Goal: Task Accomplishment & Management: Use online tool/utility

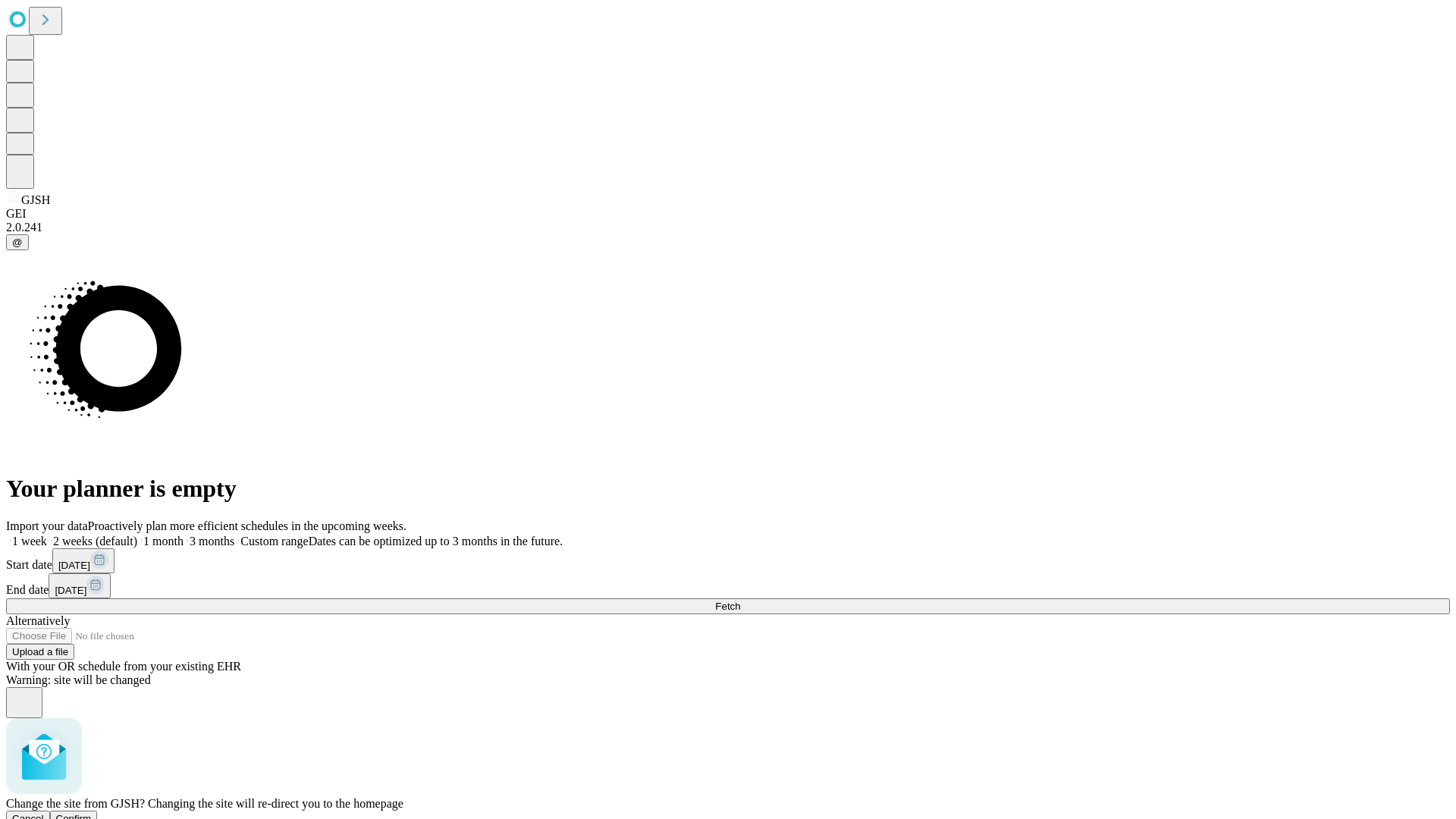
click at [92, 813] on span "Confirm" at bounding box center [74, 818] width 36 height 11
click at [137, 535] on label "2 weeks (default)" at bounding box center [92, 541] width 91 height 13
click at [740, 601] on span "Fetch" at bounding box center [727, 606] width 25 height 11
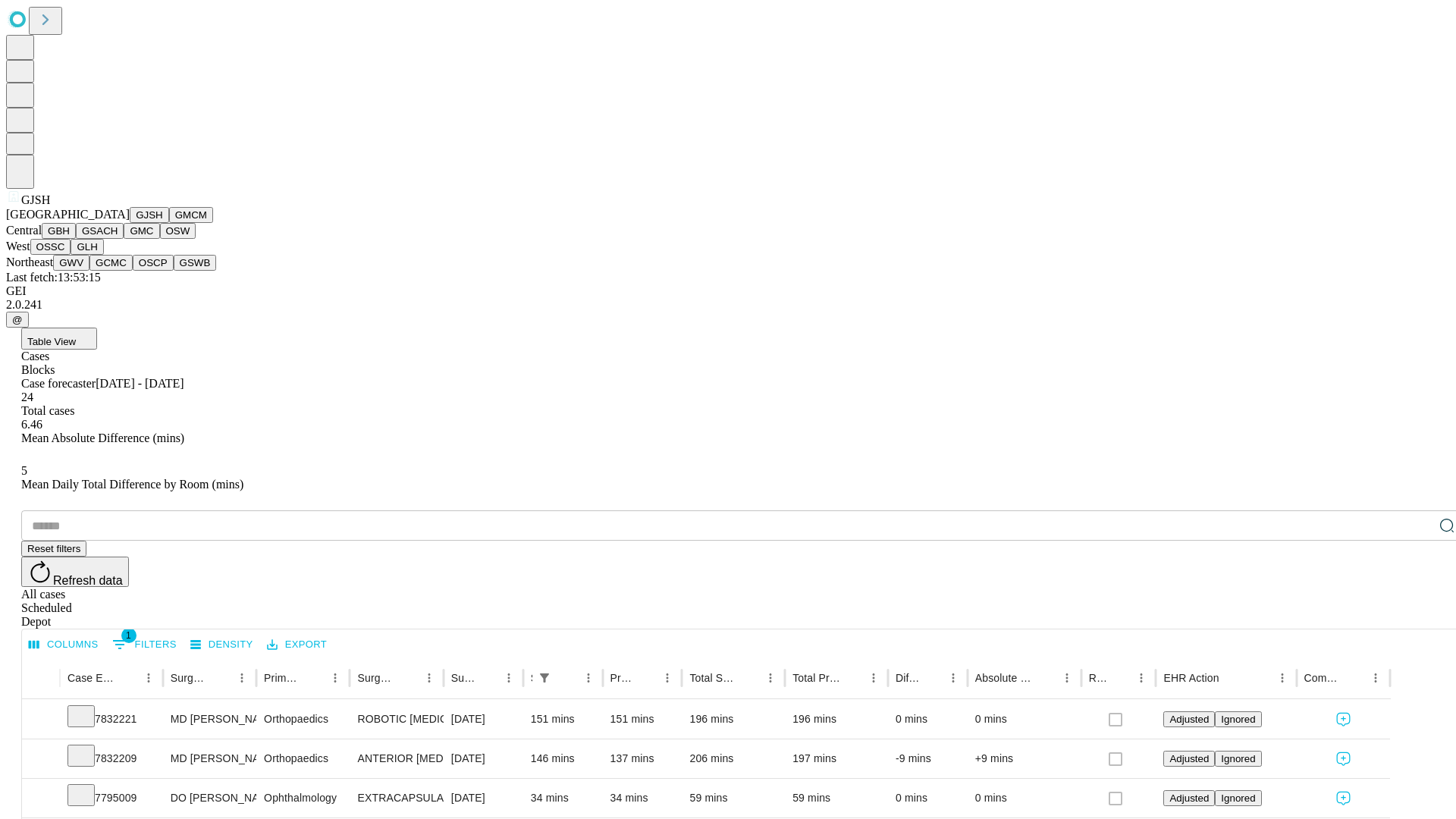
click at [169, 223] on button "GMCM" at bounding box center [191, 214] width 44 height 16
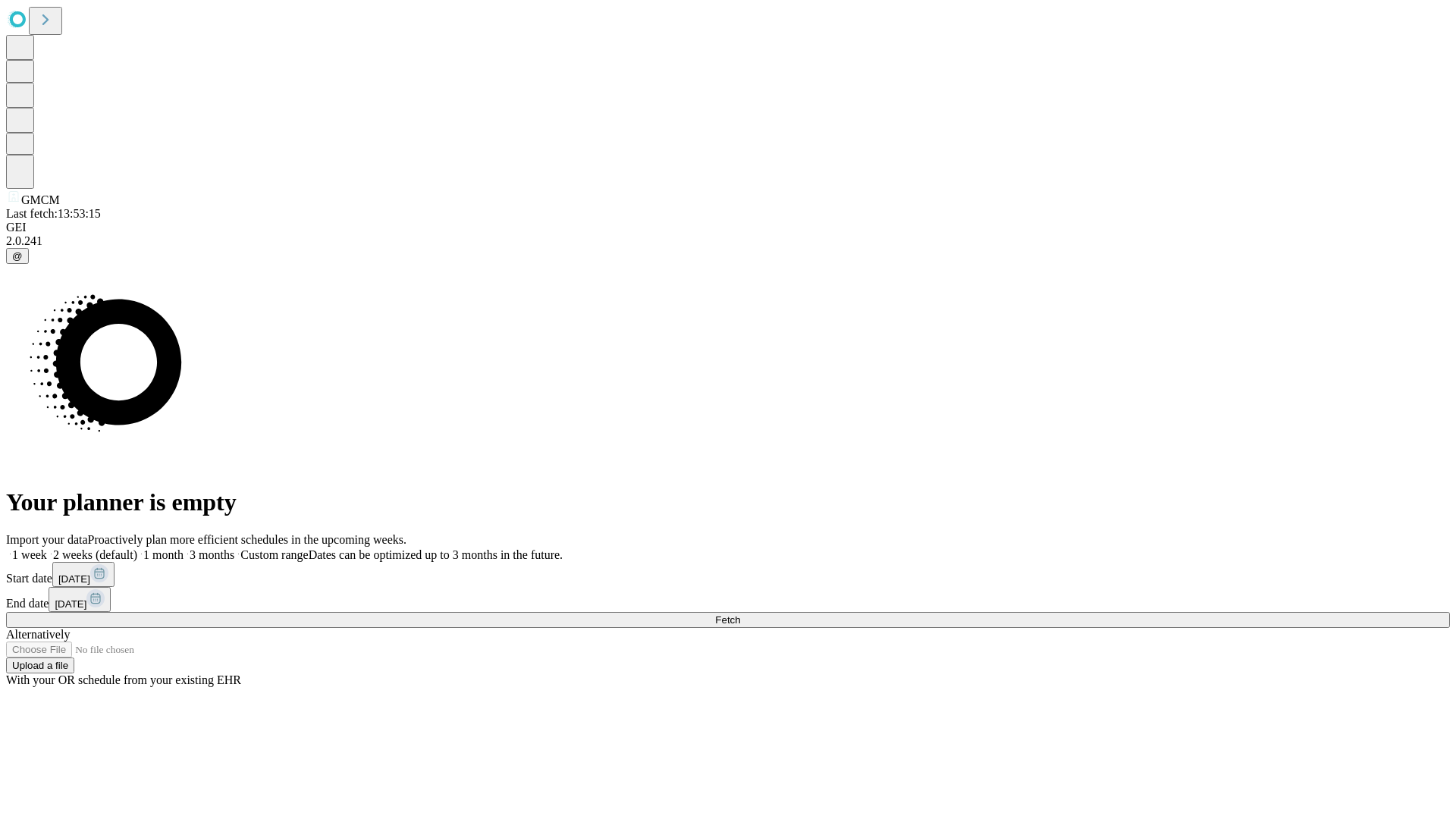
click at [137, 548] on label "2 weeks (default)" at bounding box center [92, 554] width 91 height 13
click at [740, 614] on span "Fetch" at bounding box center [727, 620] width 25 height 11
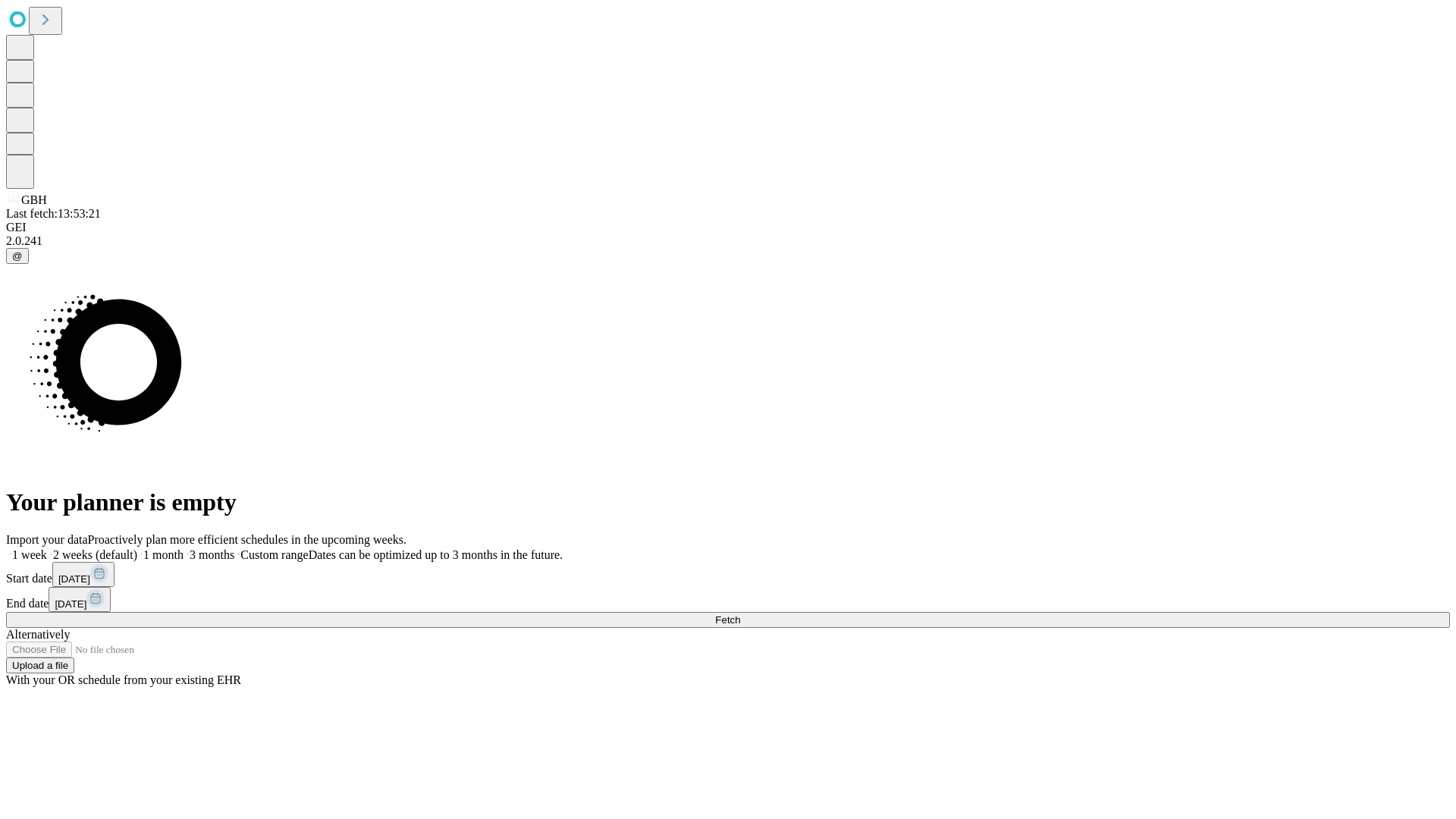
click at [137, 548] on label "2 weeks (default)" at bounding box center [92, 554] width 91 height 13
click at [740, 614] on span "Fetch" at bounding box center [727, 620] width 25 height 11
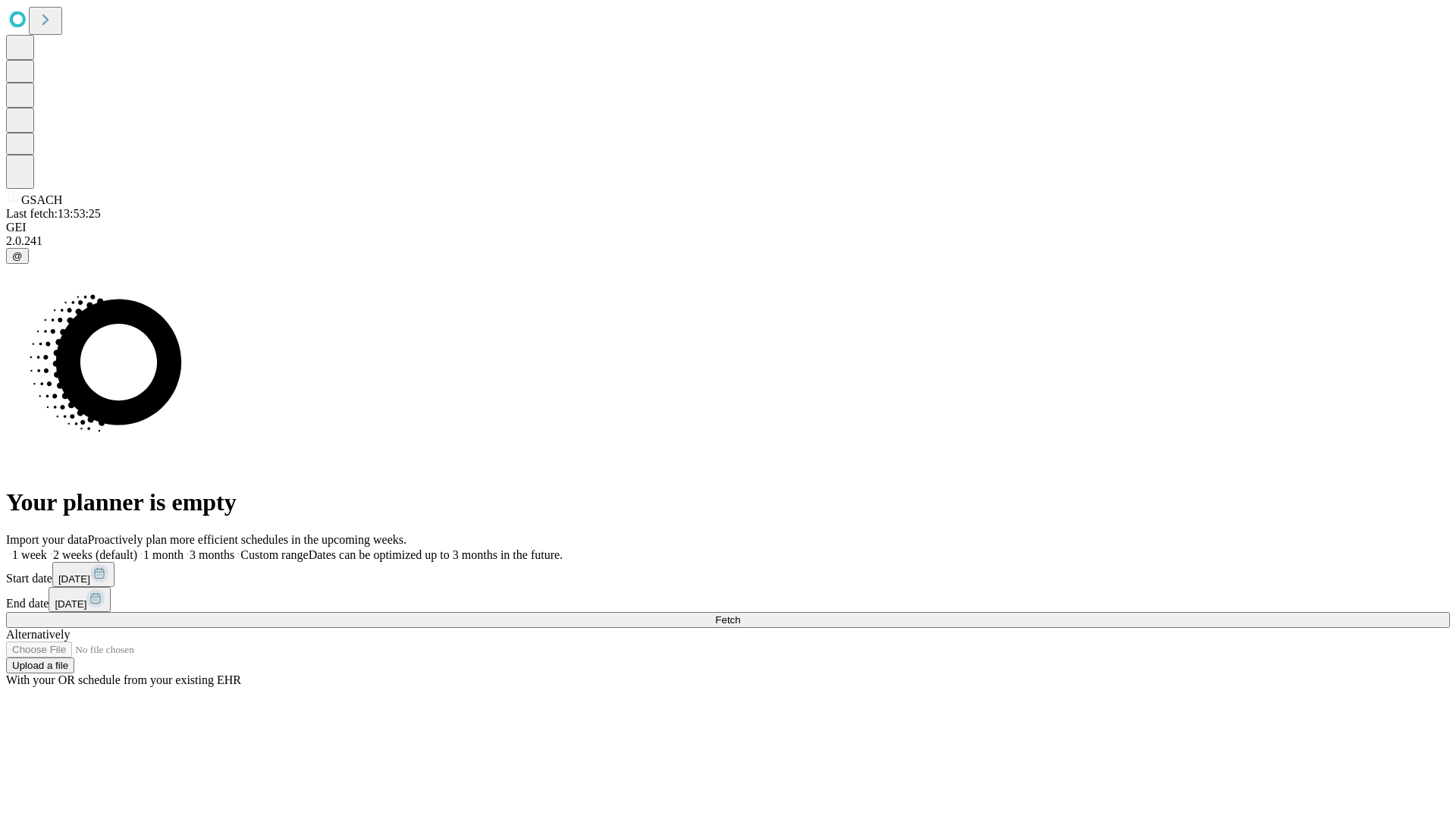
click at [137, 548] on label "2 weeks (default)" at bounding box center [92, 554] width 91 height 13
click at [740, 614] on span "Fetch" at bounding box center [727, 620] width 25 height 11
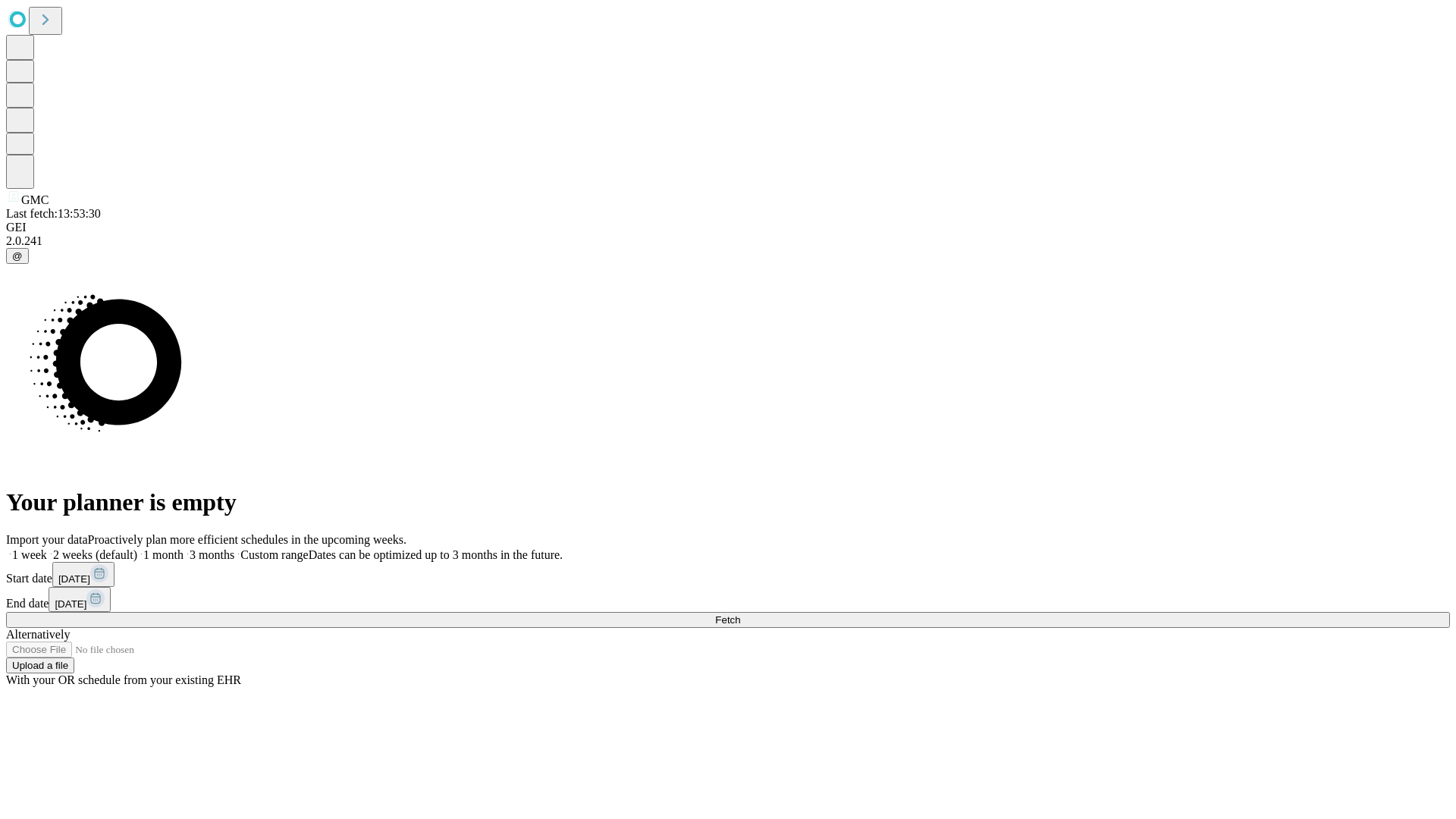
click at [137, 548] on label "2 weeks (default)" at bounding box center [92, 554] width 91 height 13
click at [740, 614] on span "Fetch" at bounding box center [727, 620] width 25 height 11
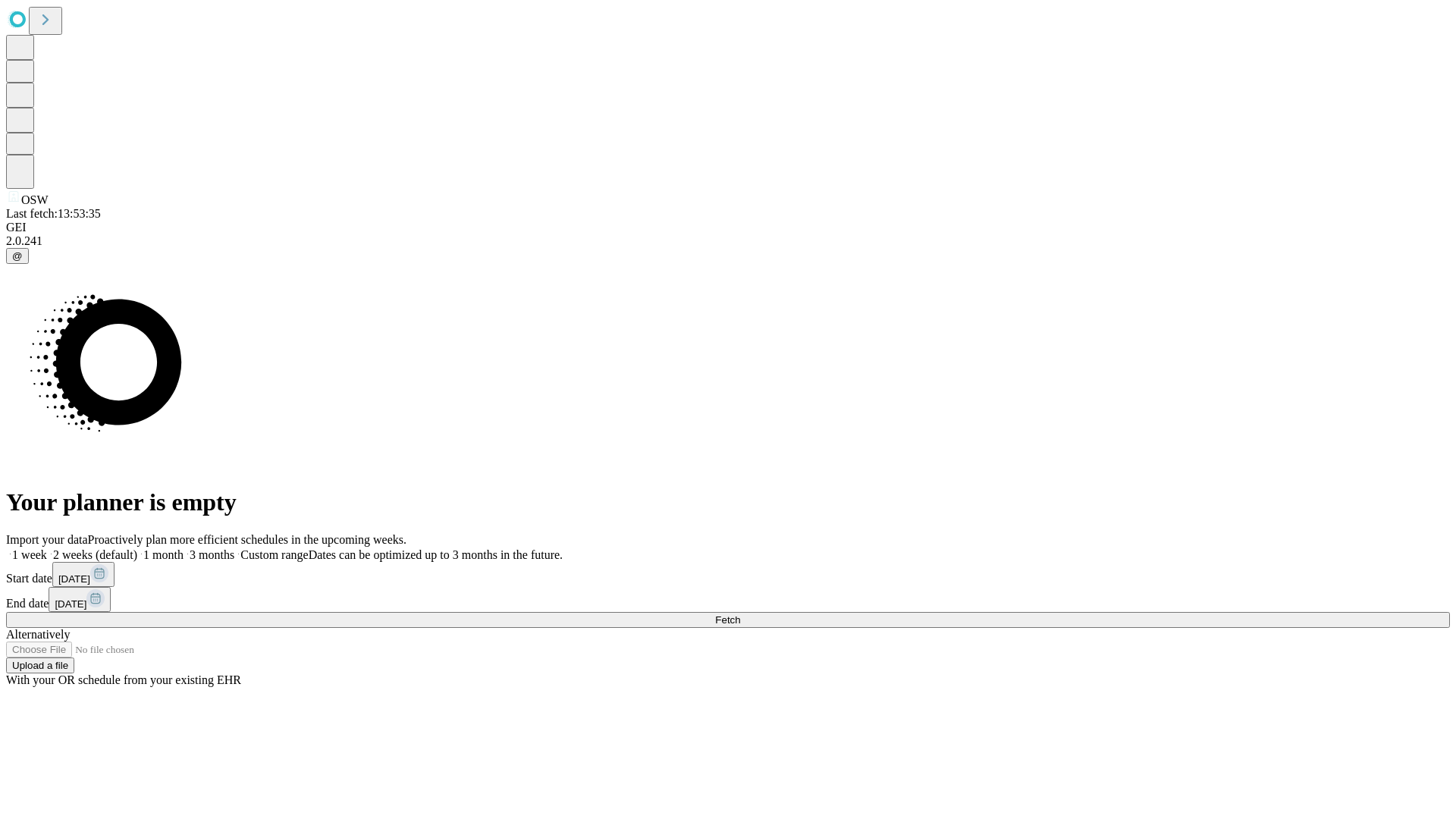
click at [137, 548] on label "2 weeks (default)" at bounding box center [92, 554] width 91 height 13
click at [740, 614] on span "Fetch" at bounding box center [727, 620] width 25 height 11
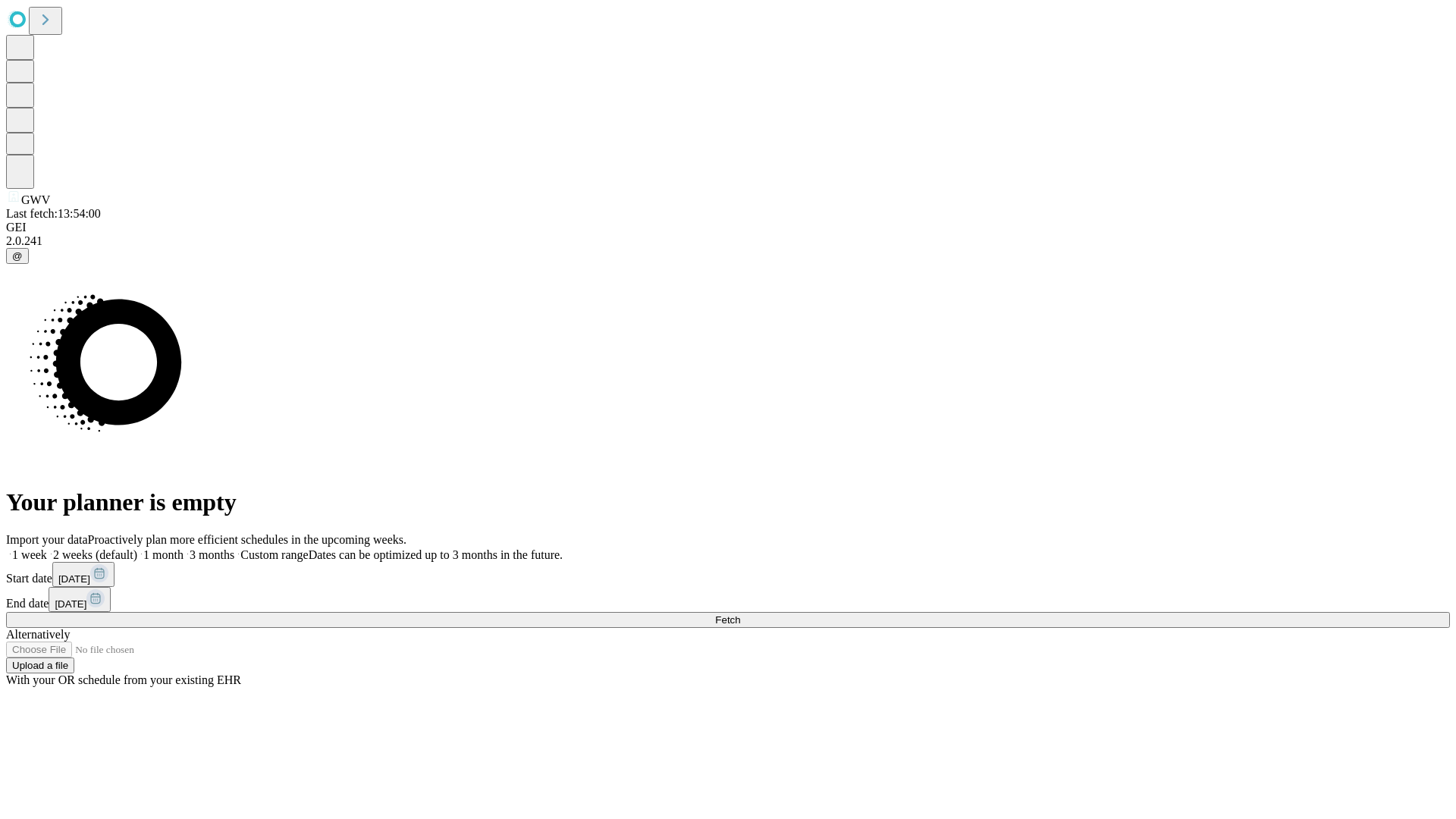
click at [137, 548] on label "2 weeks (default)" at bounding box center [92, 554] width 91 height 13
click at [740, 614] on span "Fetch" at bounding box center [727, 620] width 25 height 11
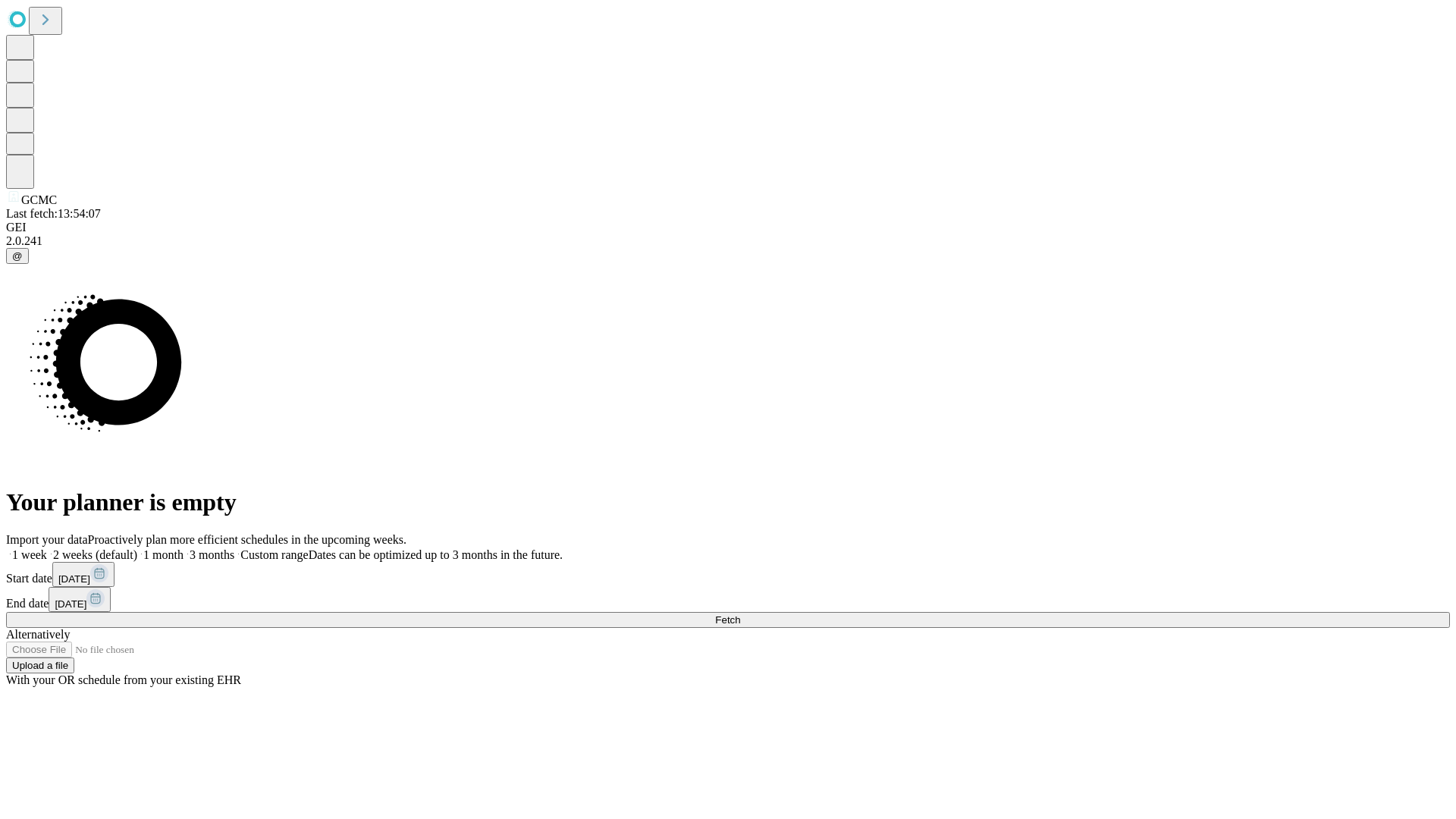
click at [137, 548] on label "2 weeks (default)" at bounding box center [92, 554] width 91 height 13
click at [740, 614] on span "Fetch" at bounding box center [727, 620] width 25 height 11
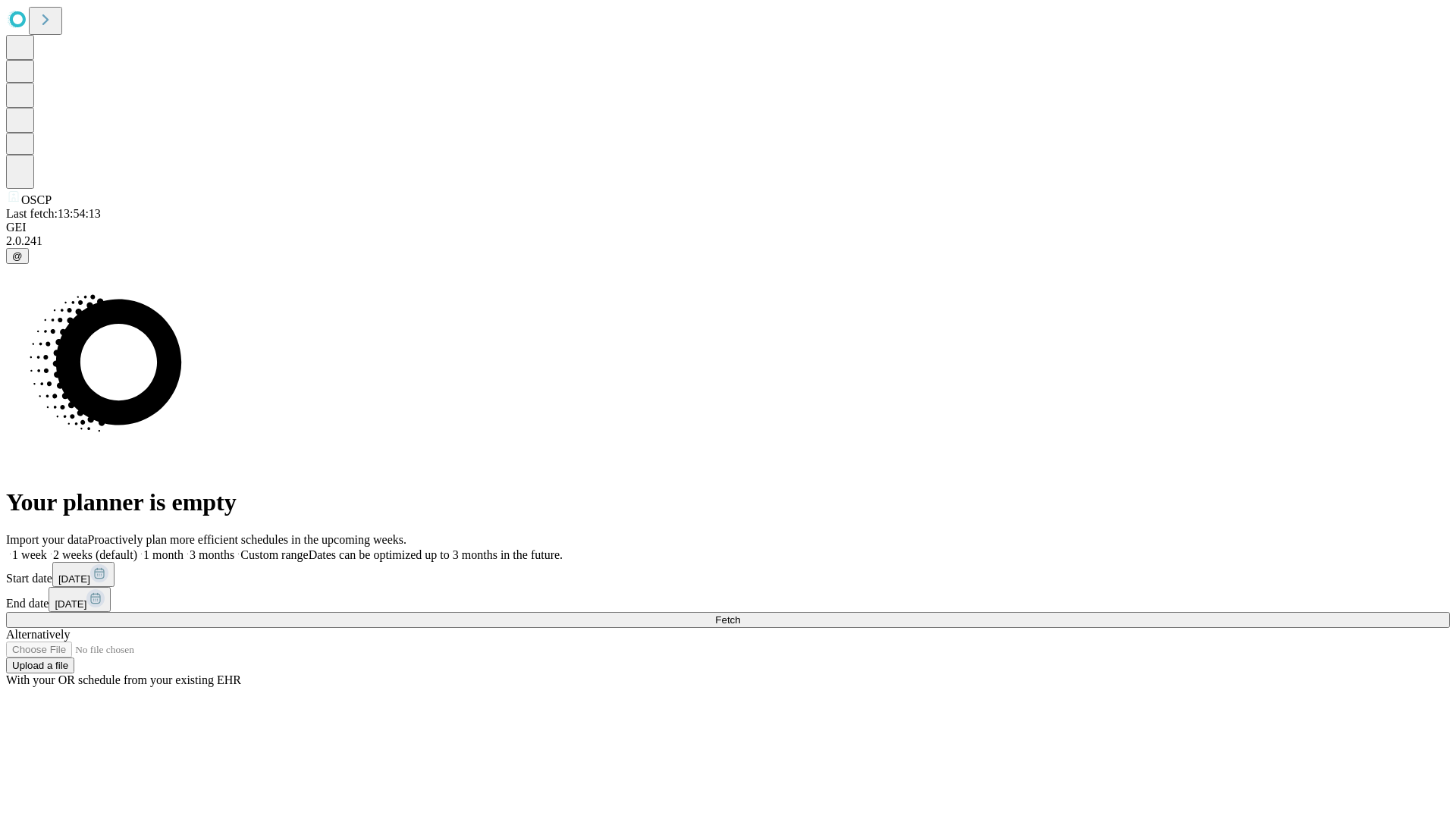
click at [740, 614] on span "Fetch" at bounding box center [727, 620] width 25 height 11
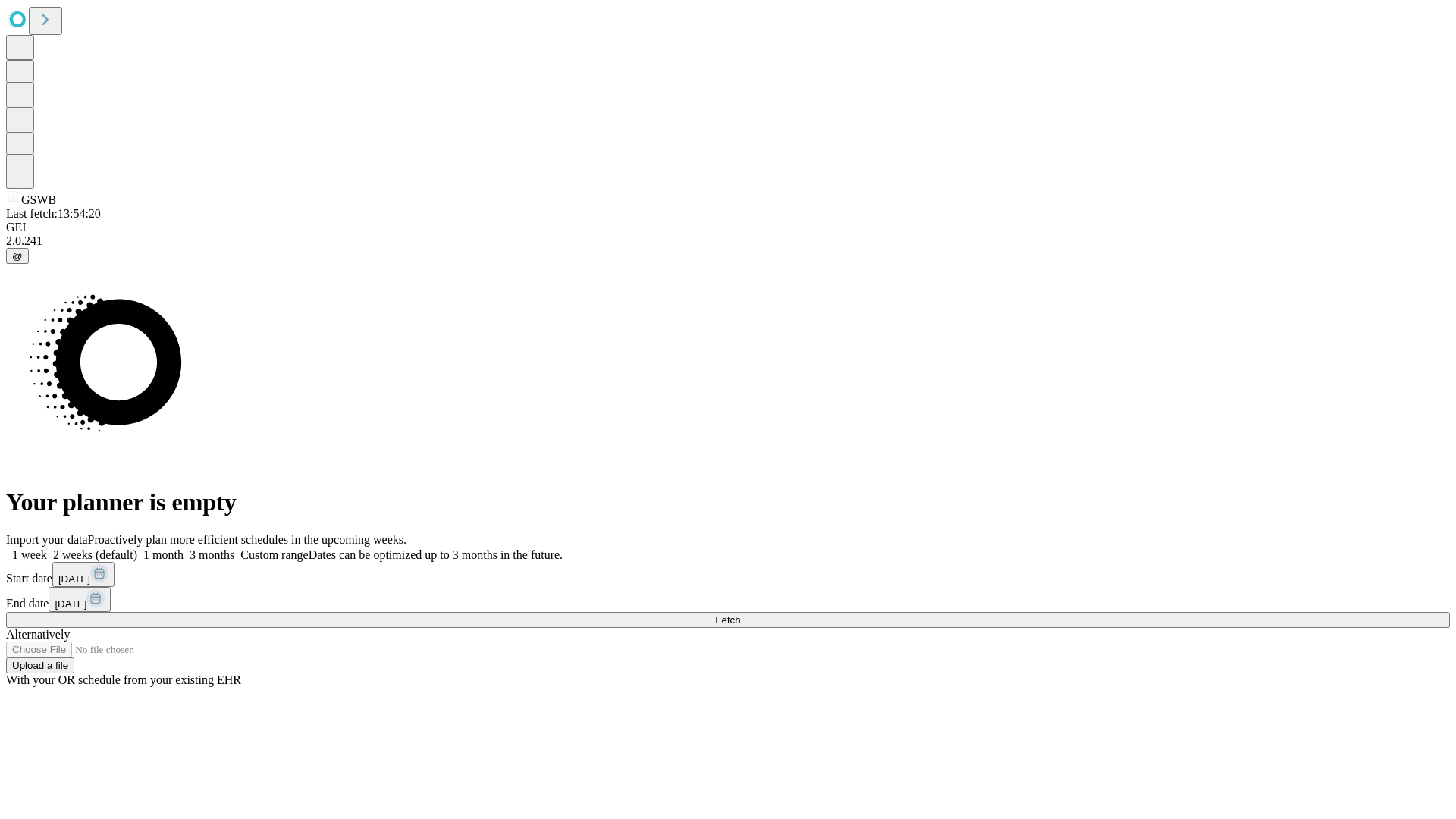
click at [137, 548] on label "2 weeks (default)" at bounding box center [92, 554] width 91 height 13
click at [740, 614] on span "Fetch" at bounding box center [727, 620] width 25 height 11
